Goal: Transaction & Acquisition: Purchase product/service

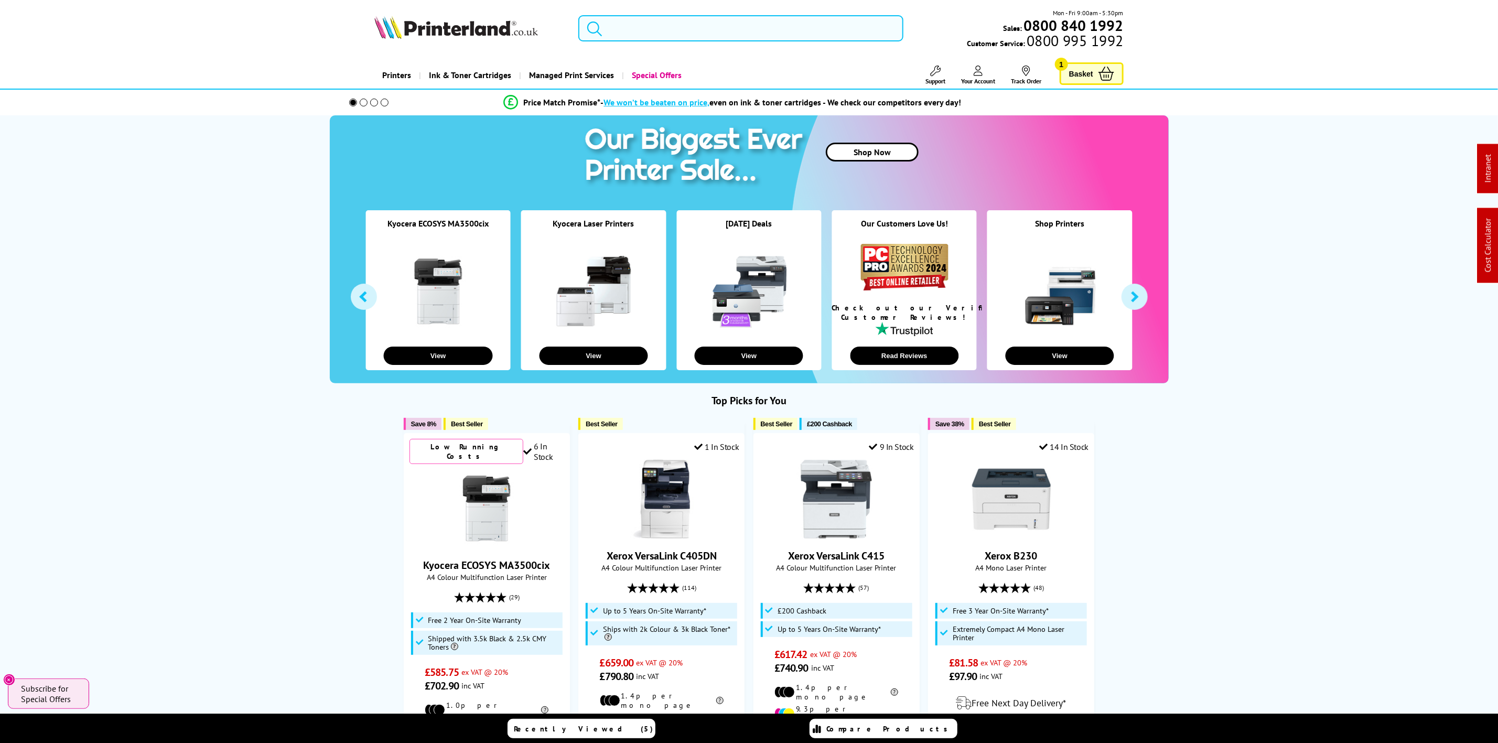
click at [686, 30] on input "search" at bounding box center [740, 28] width 325 height 26
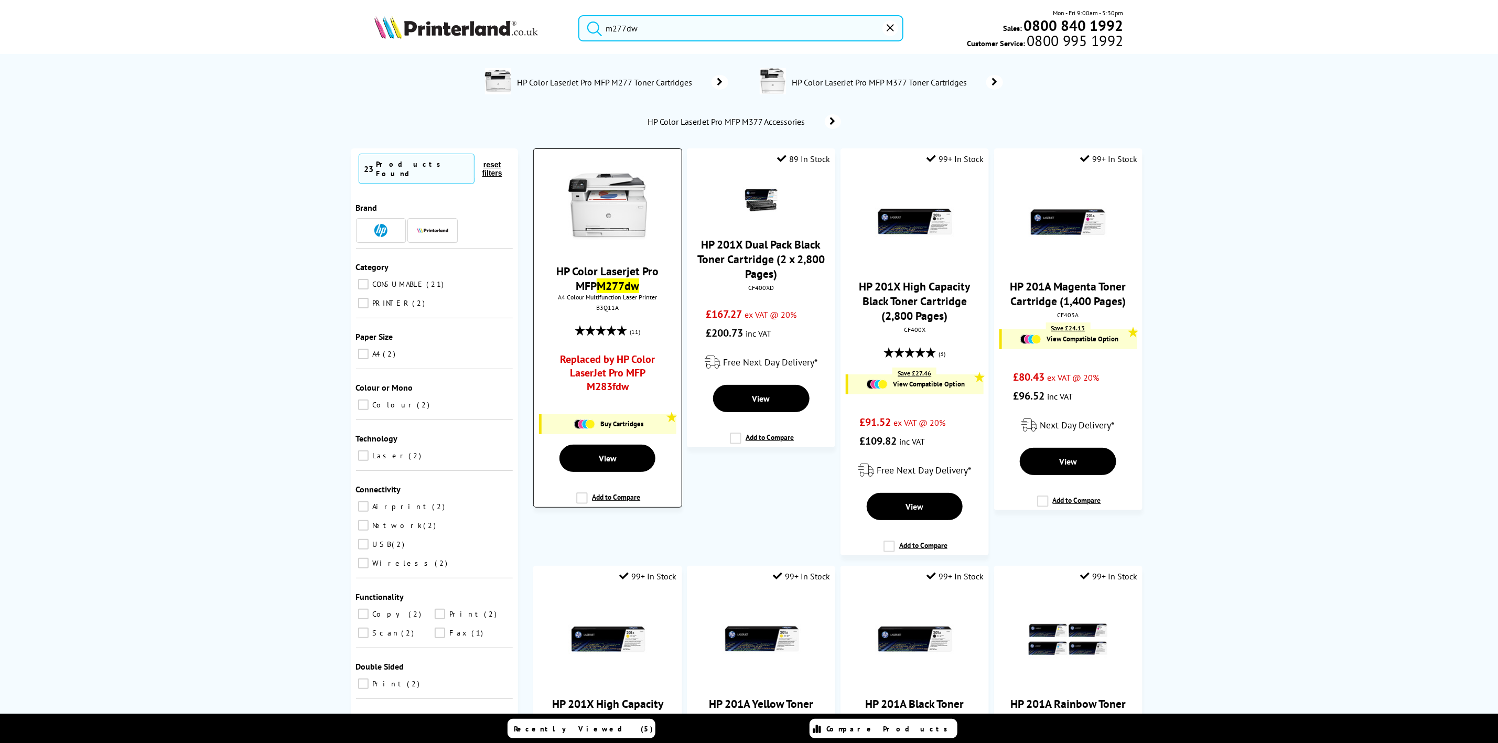
type input "m277dw"
click at [579, 179] on img at bounding box center [607, 206] width 79 height 79
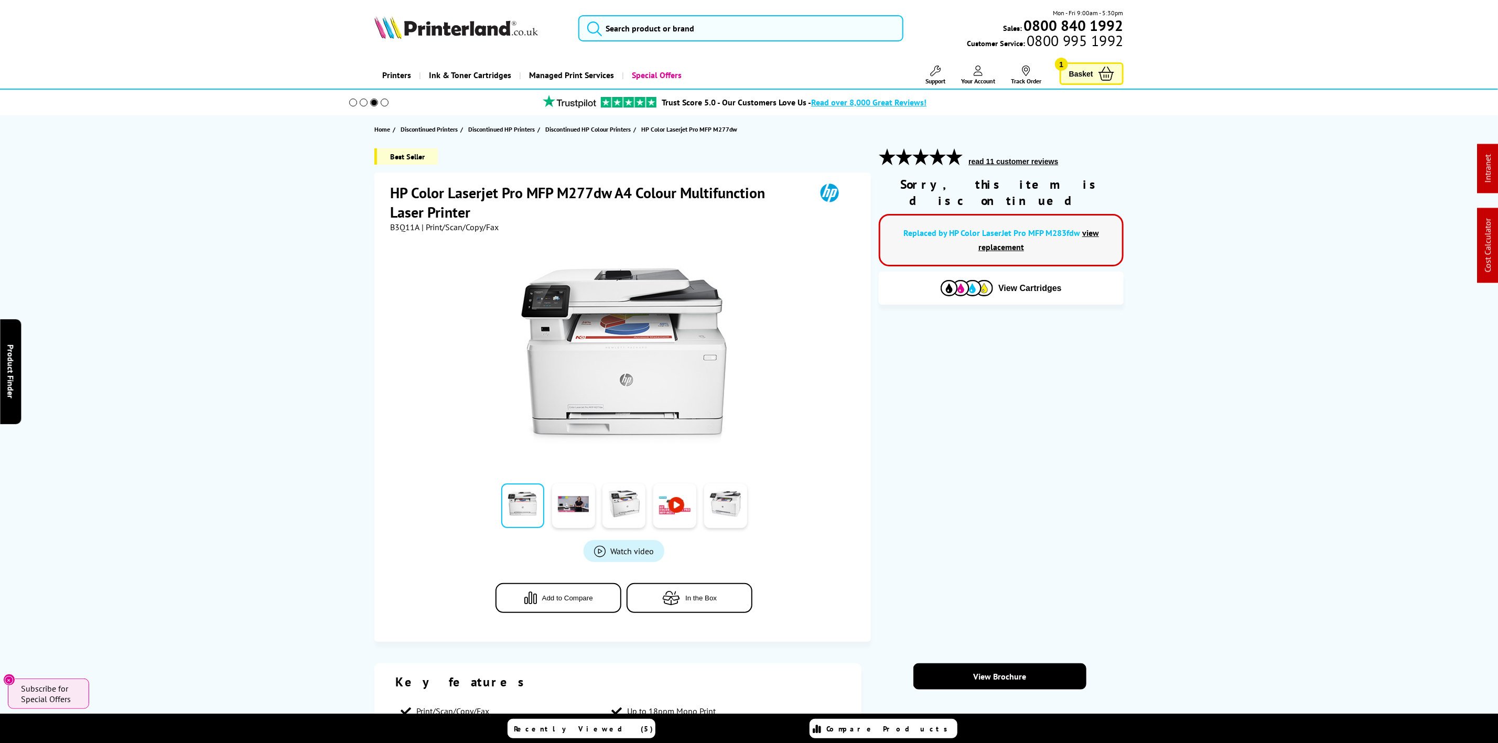
click at [582, 603] on button "Add to Compare" at bounding box center [559, 598] width 126 height 30
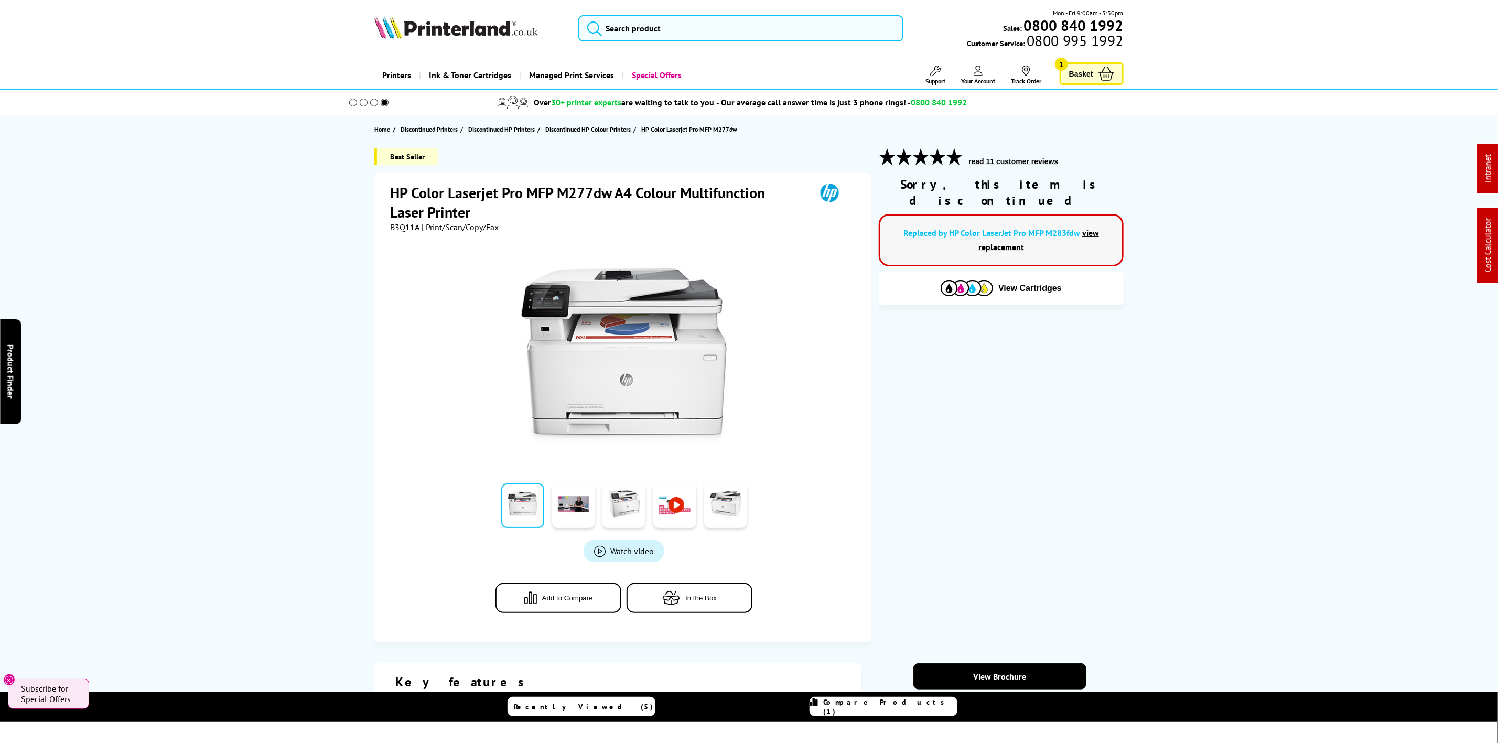
drag, startPoint x: 480, startPoint y: 10, endPoint x: 466, endPoint y: 35, distance: 28.4
click at [480, 11] on div "Mon - Fri 9:00am - 5:30pm Sales: 0800 840 1992 Customer Service: 0800 995 1992" at bounding box center [749, 31] width 839 height 46
click at [466, 35] on img at bounding box center [456, 27] width 164 height 23
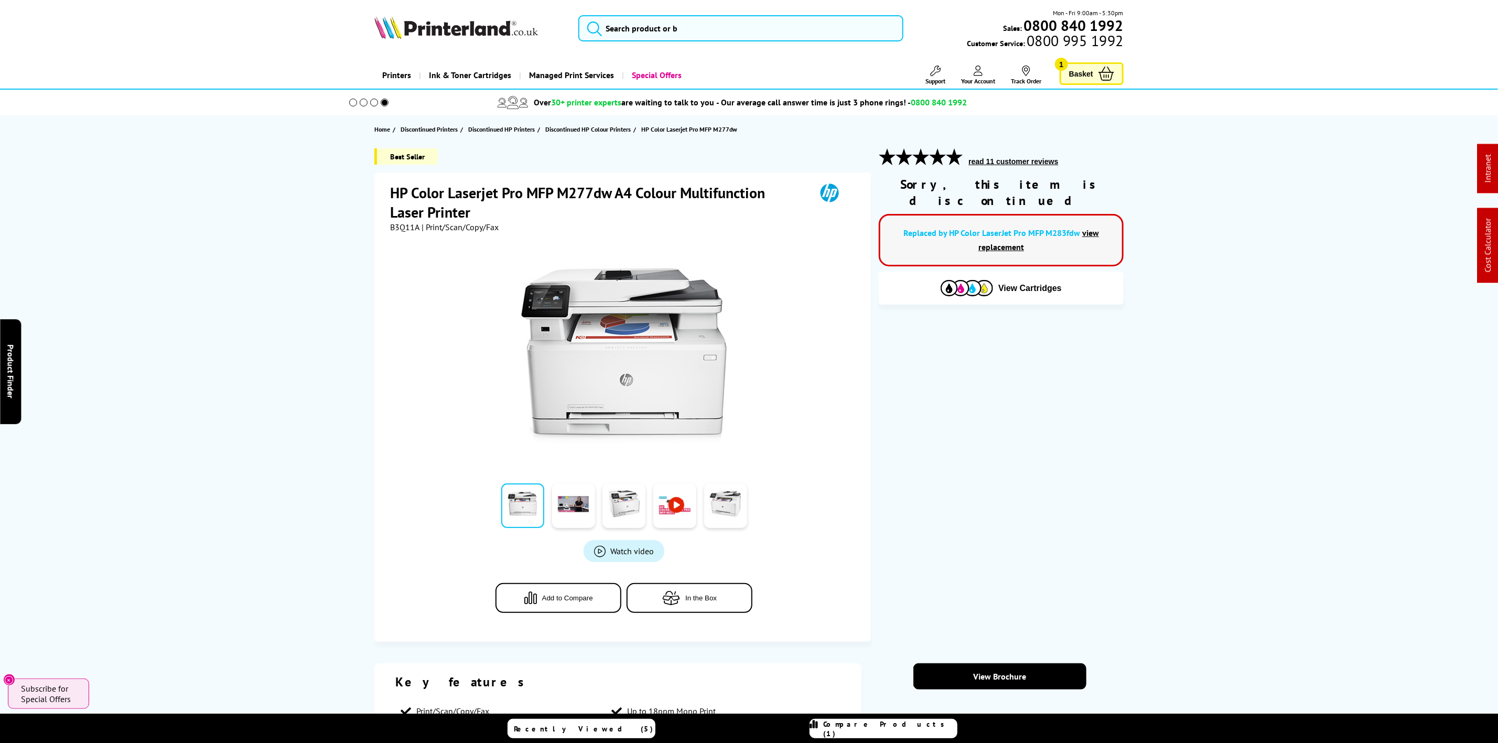
drag, startPoint x: 465, startPoint y: 35, endPoint x: 386, endPoint y: 4, distance: 84.7
click at [460, 35] on img at bounding box center [456, 27] width 164 height 23
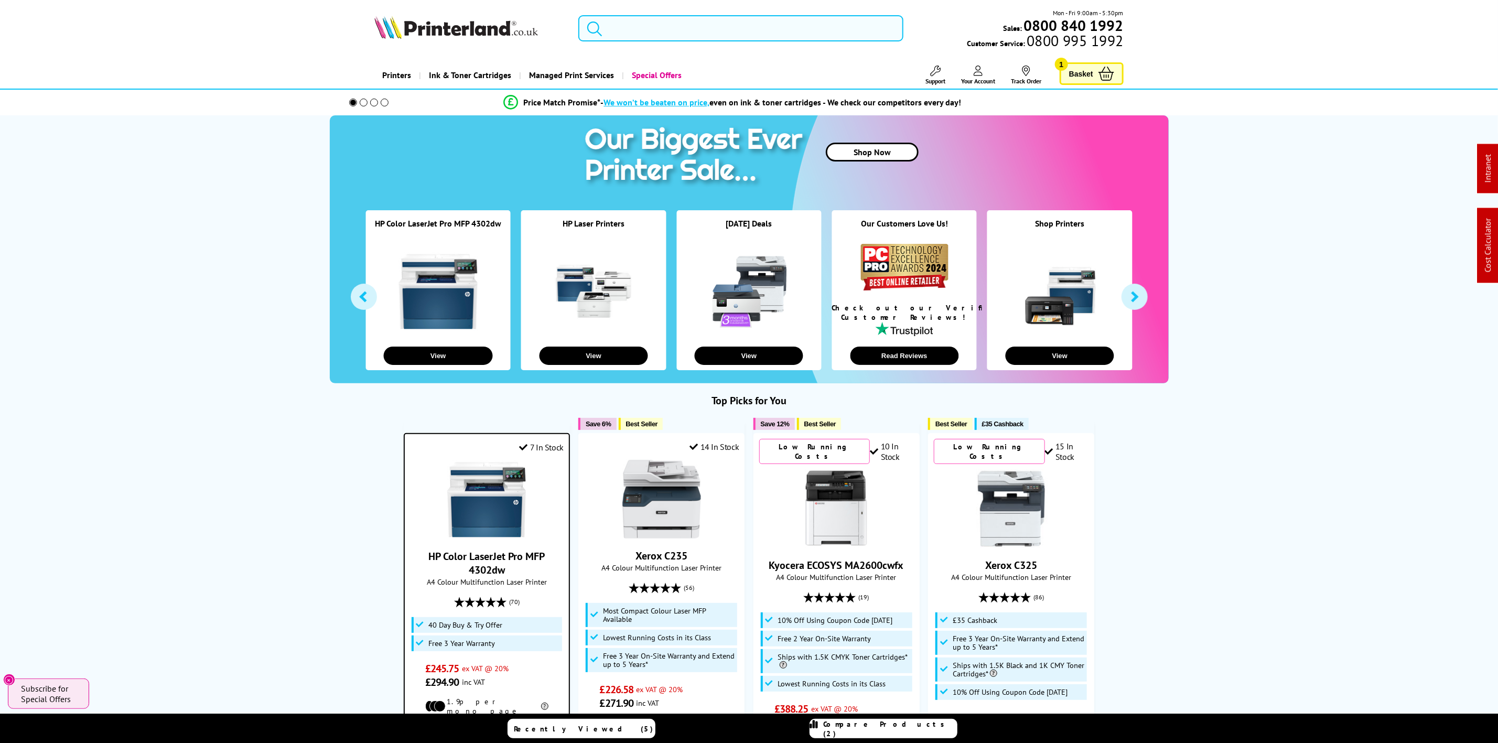
click at [725, 37] on input "search" at bounding box center [740, 28] width 325 height 26
